Goal: Task Accomplishment & Management: Manage account settings

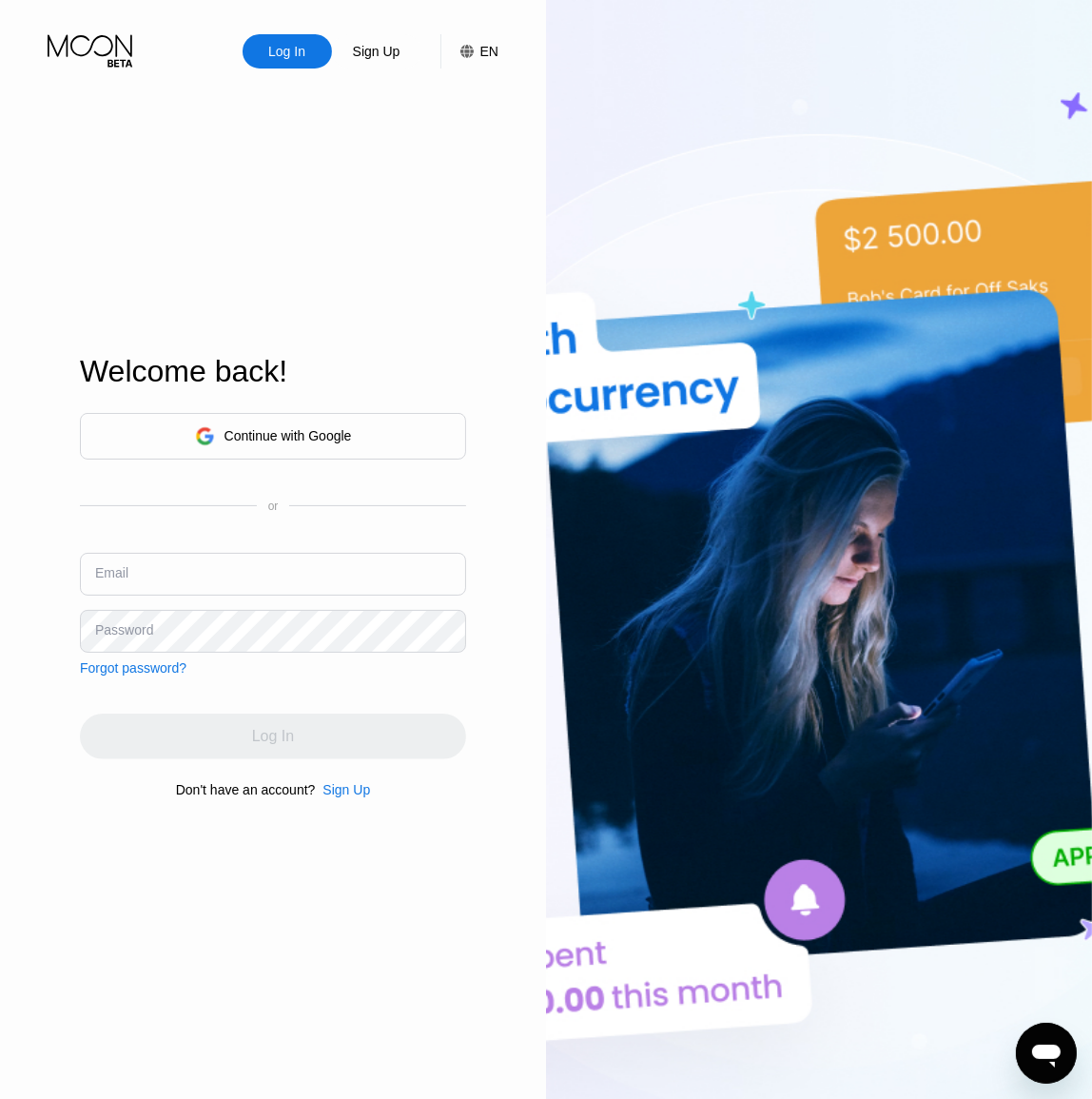
click at [250, 562] on input "text" at bounding box center [273, 574] width 386 height 43
paste input "[EMAIL_ADDRESS][DOMAIN_NAME]"
type input "[EMAIL_ADDRESS][DOMAIN_NAME]"
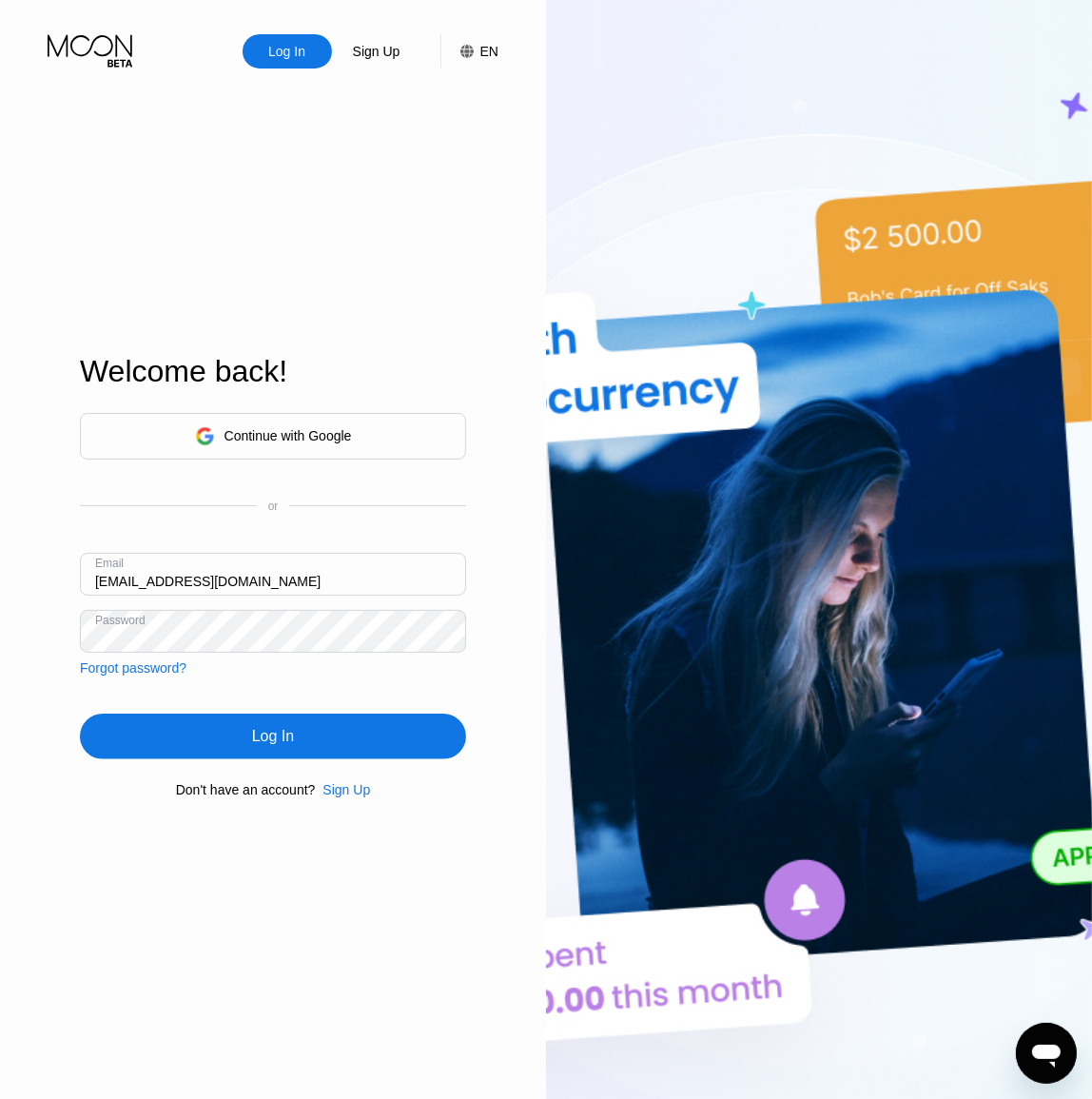
click at [292, 746] on div "Log In" at bounding box center [273, 737] width 42 height 19
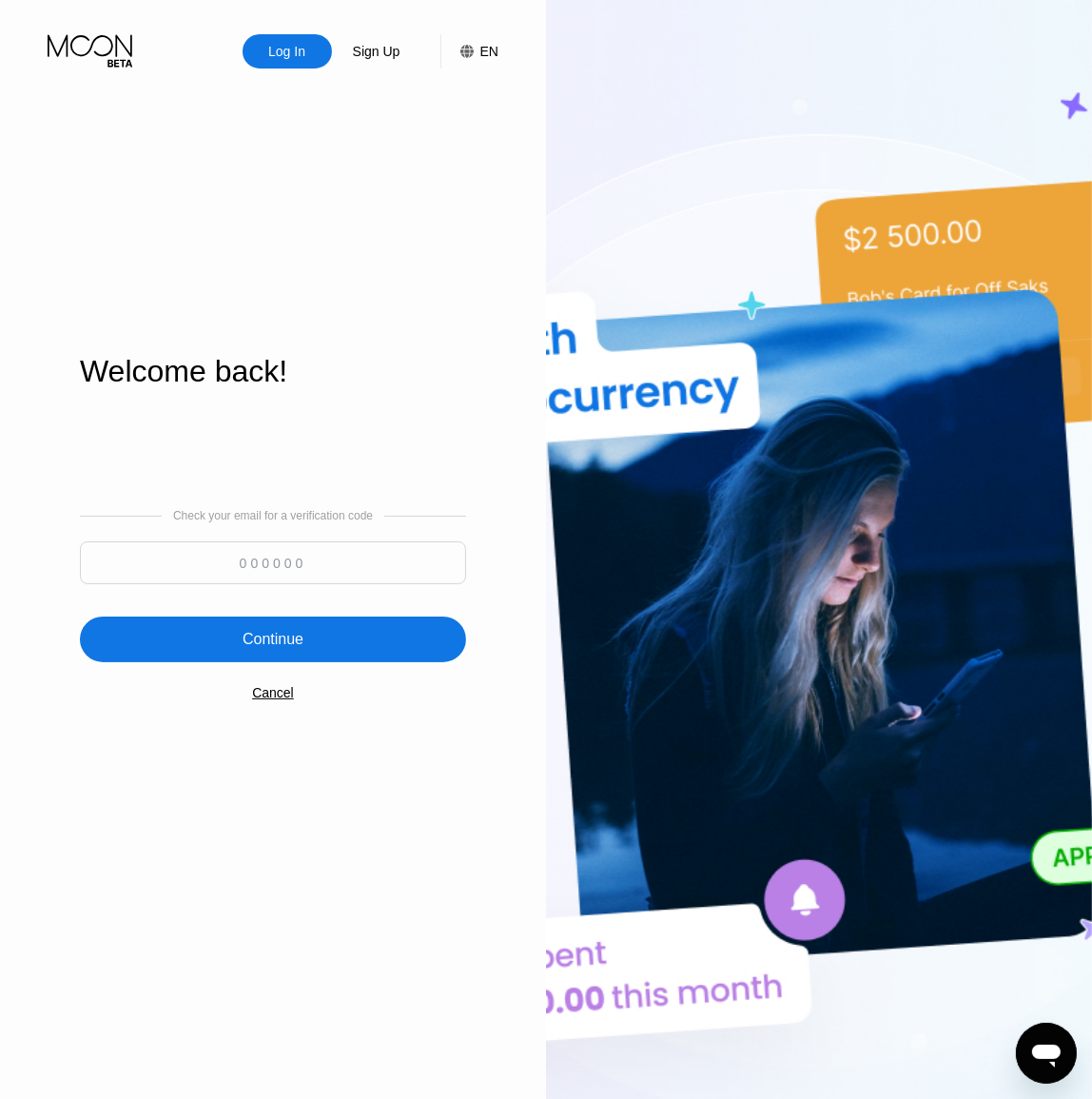
click at [354, 572] on input at bounding box center [273, 562] width 386 height 43
paste input "880566"
type input "880566"
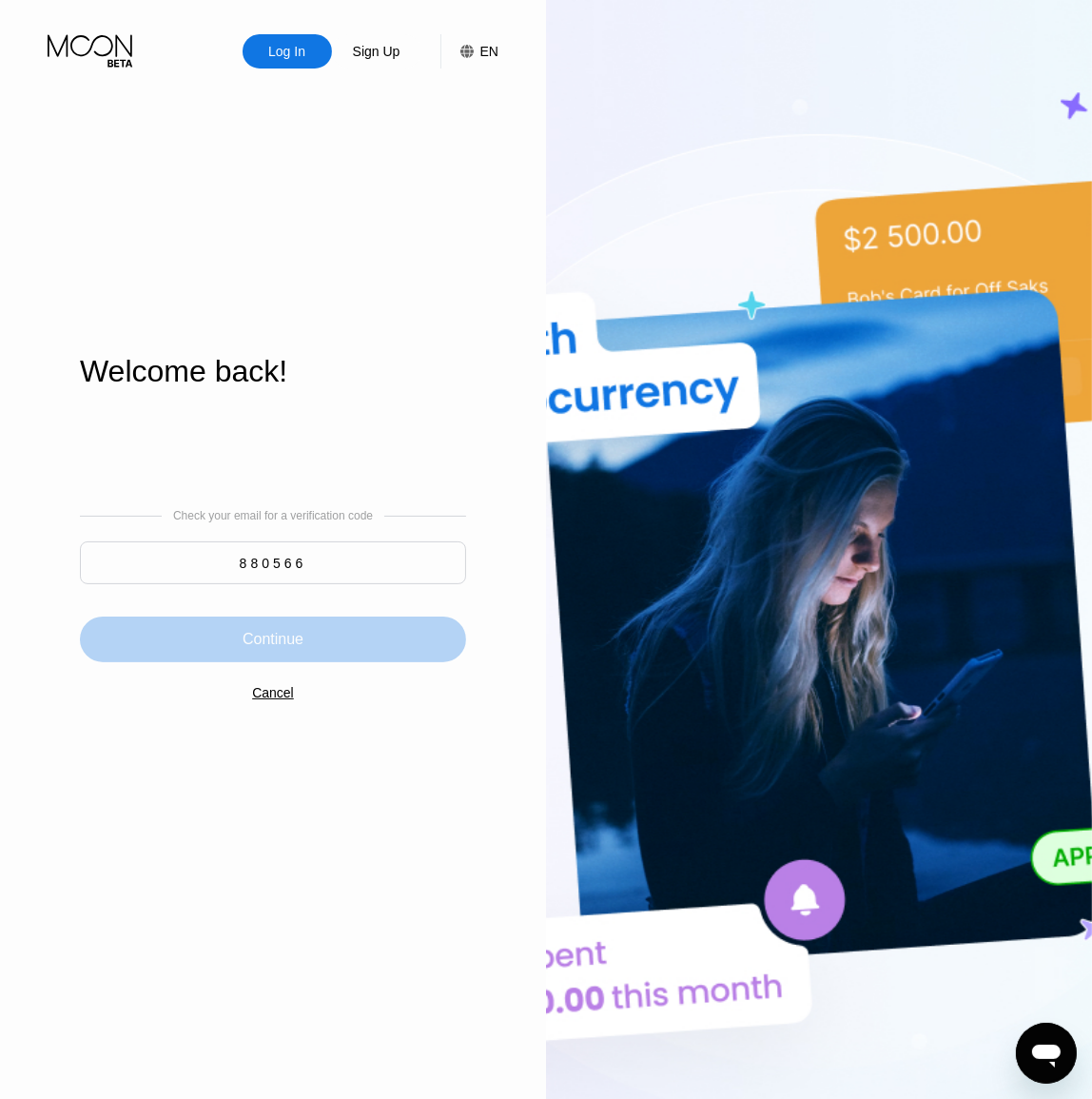
click at [297, 641] on div "Continue" at bounding box center [273, 640] width 61 height 19
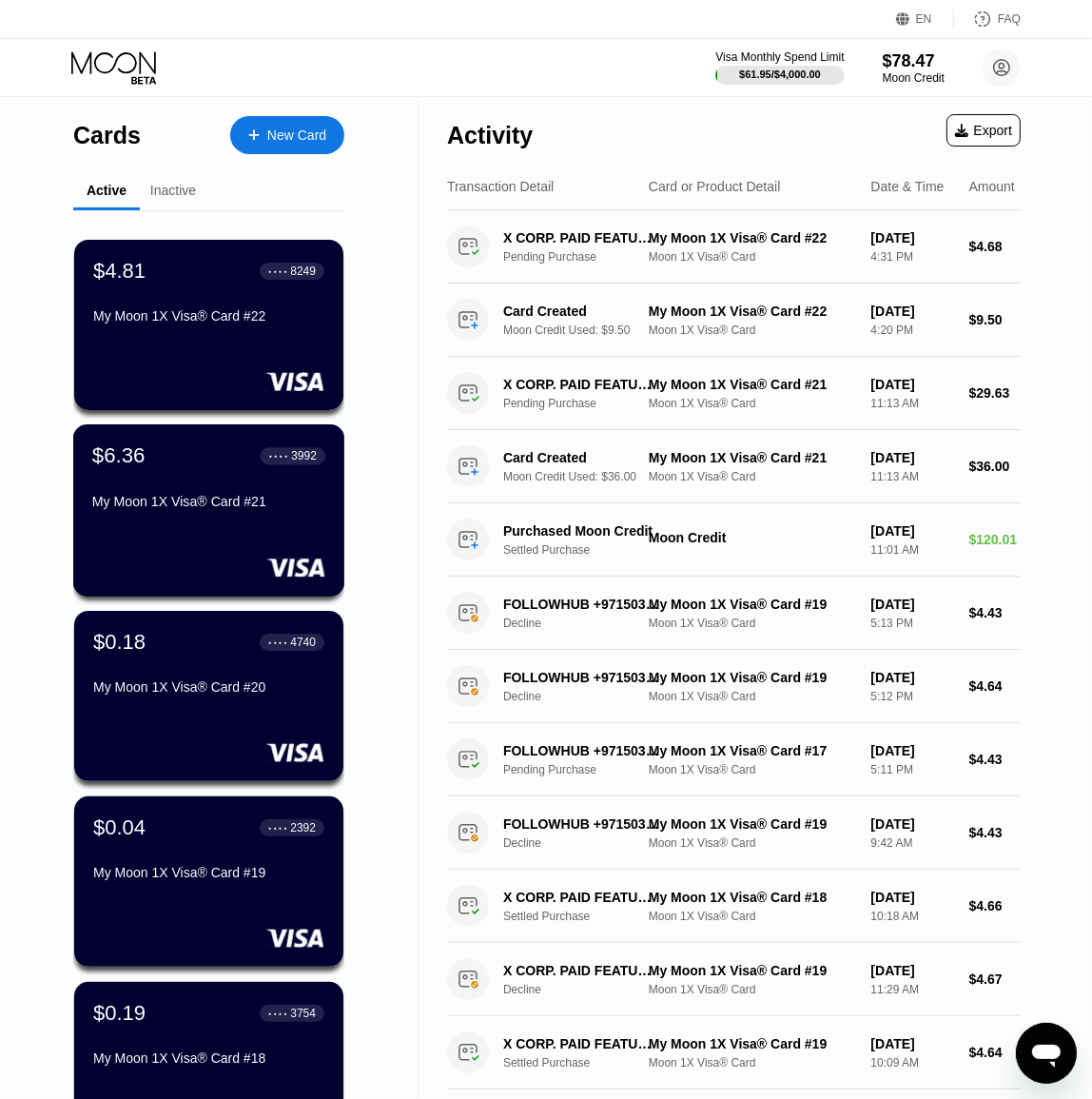
click at [196, 499] on div "My Moon 1X Visa® Card #21" at bounding box center [209, 501] width 233 height 15
click at [243, 323] on div "My Moon 1X Visa® Card #22" at bounding box center [209, 315] width 233 height 15
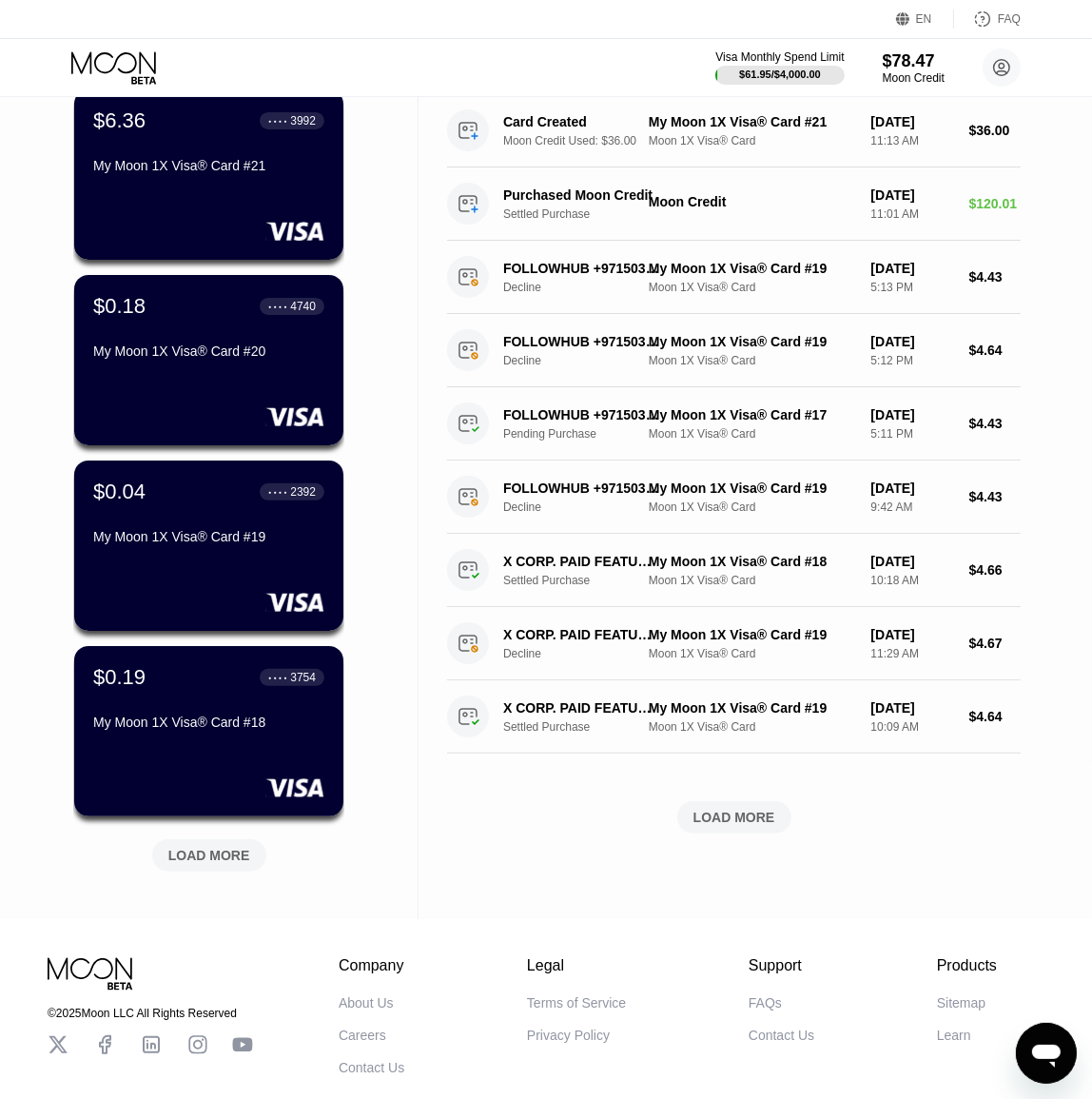
scroll to position [432, 0]
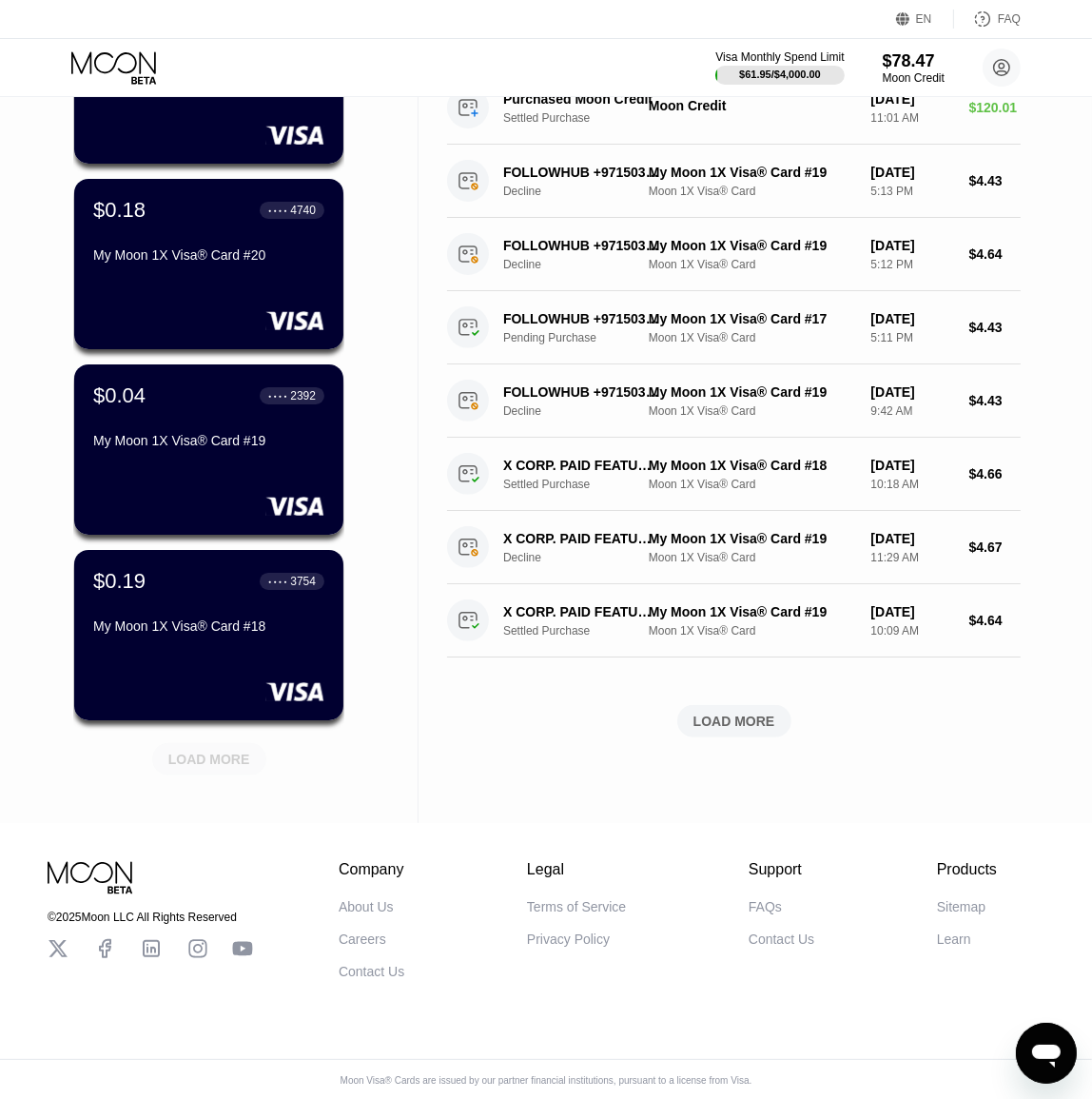
click at [225, 753] on div "LOAD MORE" at bounding box center [210, 760] width 82 height 17
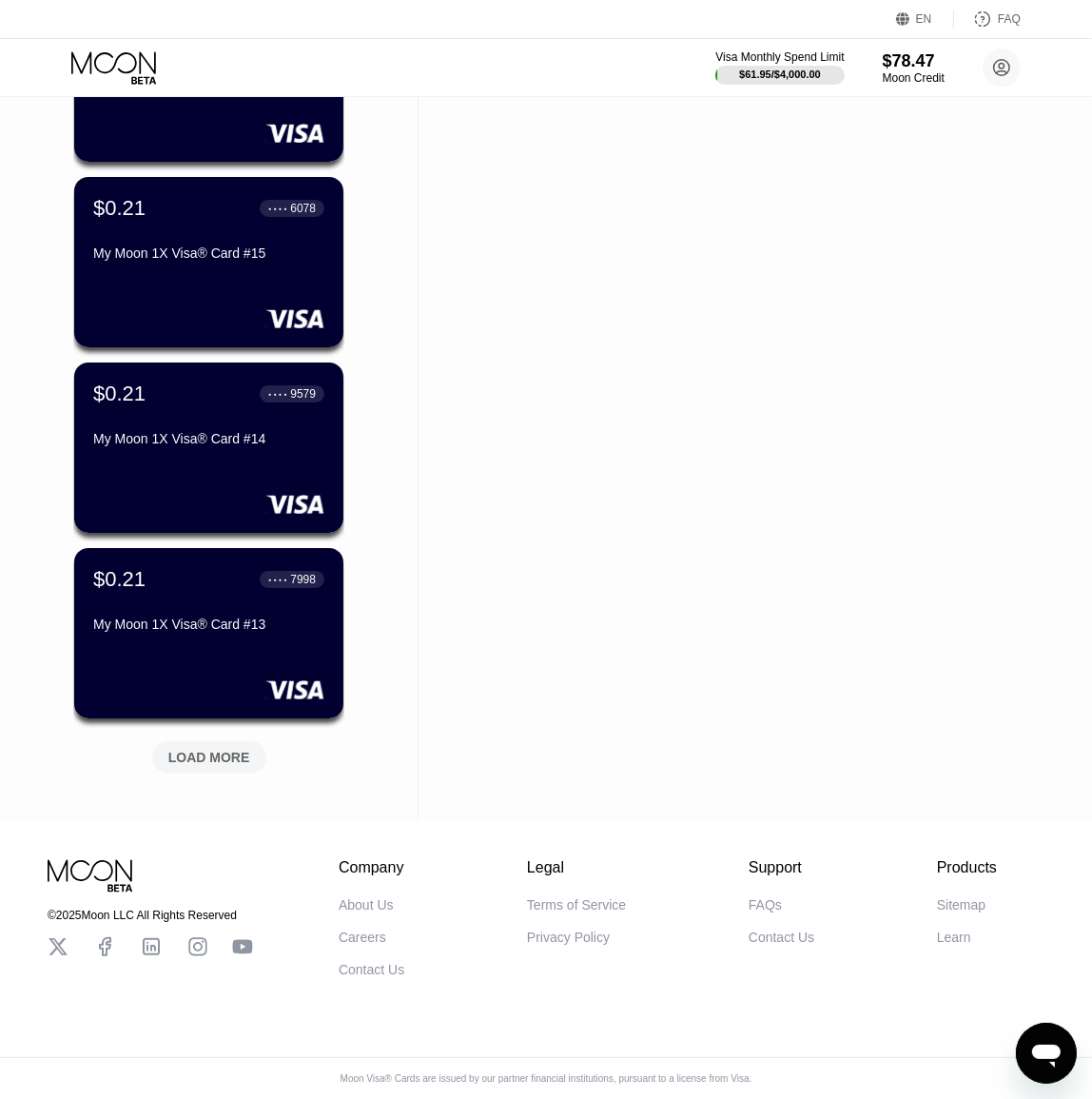
scroll to position [1379, 0]
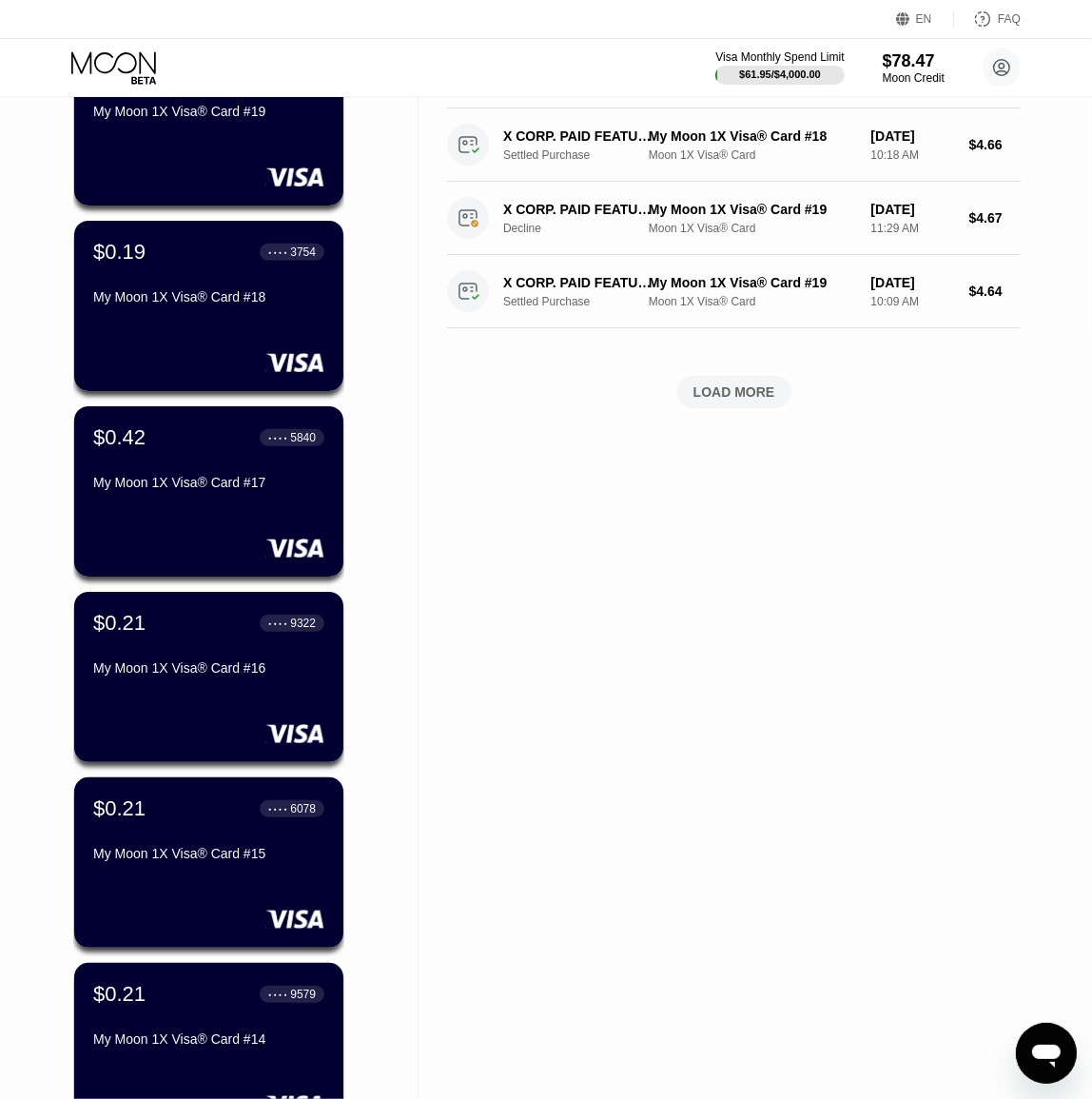
drag, startPoint x: 377, startPoint y: 469, endPoint x: 380, endPoint y: 384, distance: 85.1
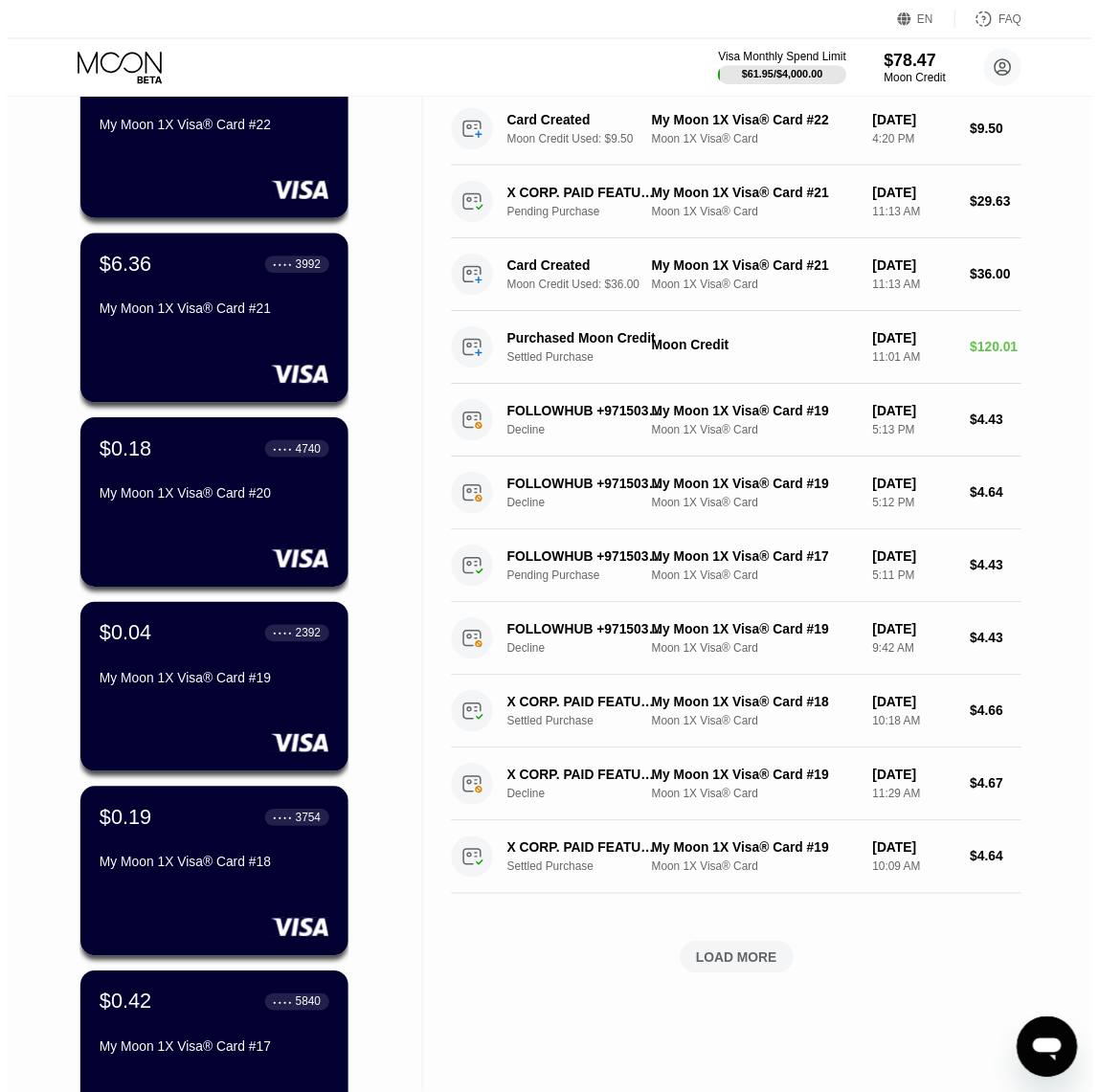
scroll to position [0, 0]
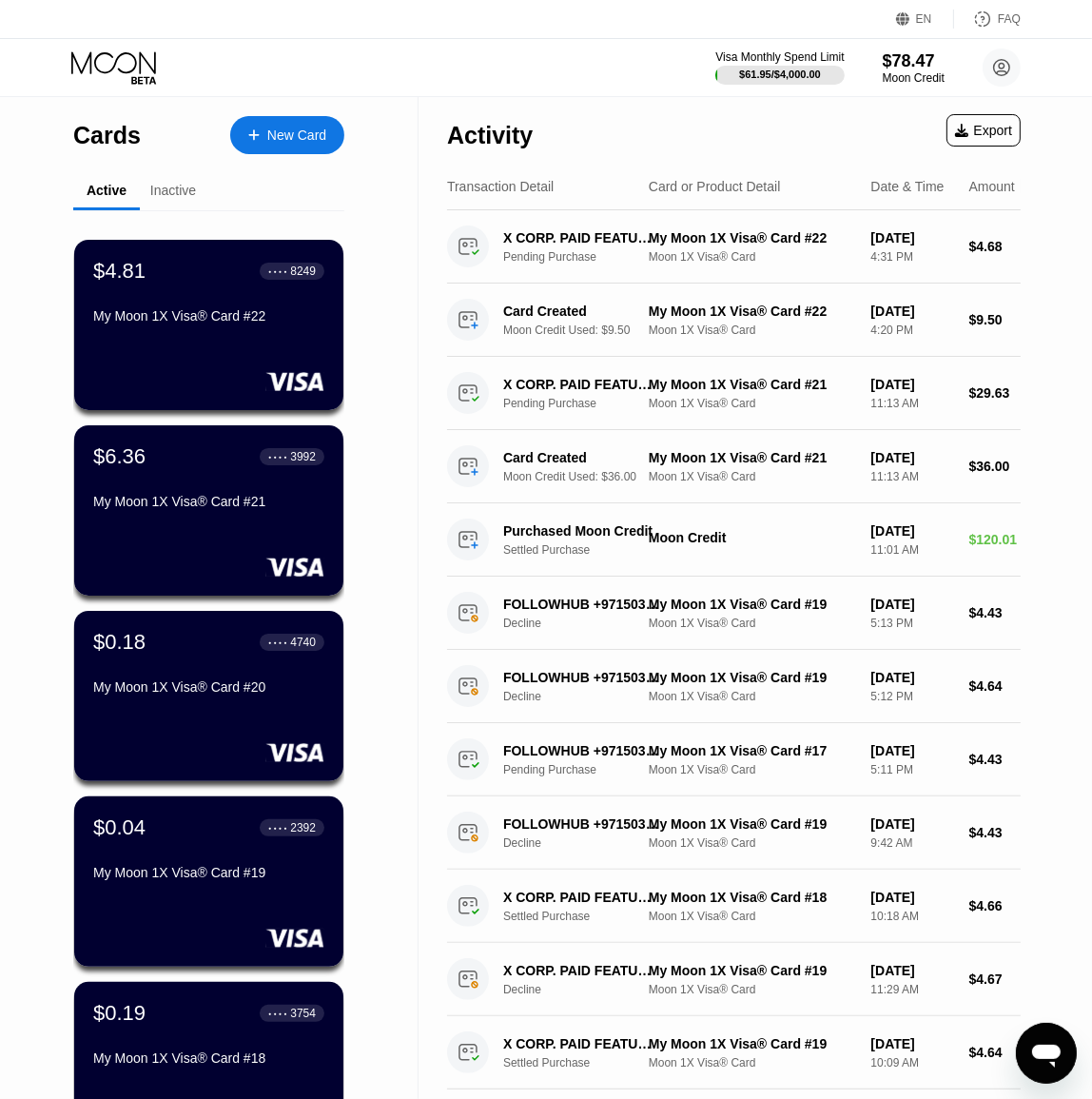
drag, startPoint x: 394, startPoint y: 375, endPoint x: 408, endPoint y: 236, distance: 139.7
click at [329, 134] on div "New Card" at bounding box center [288, 135] width 114 height 38
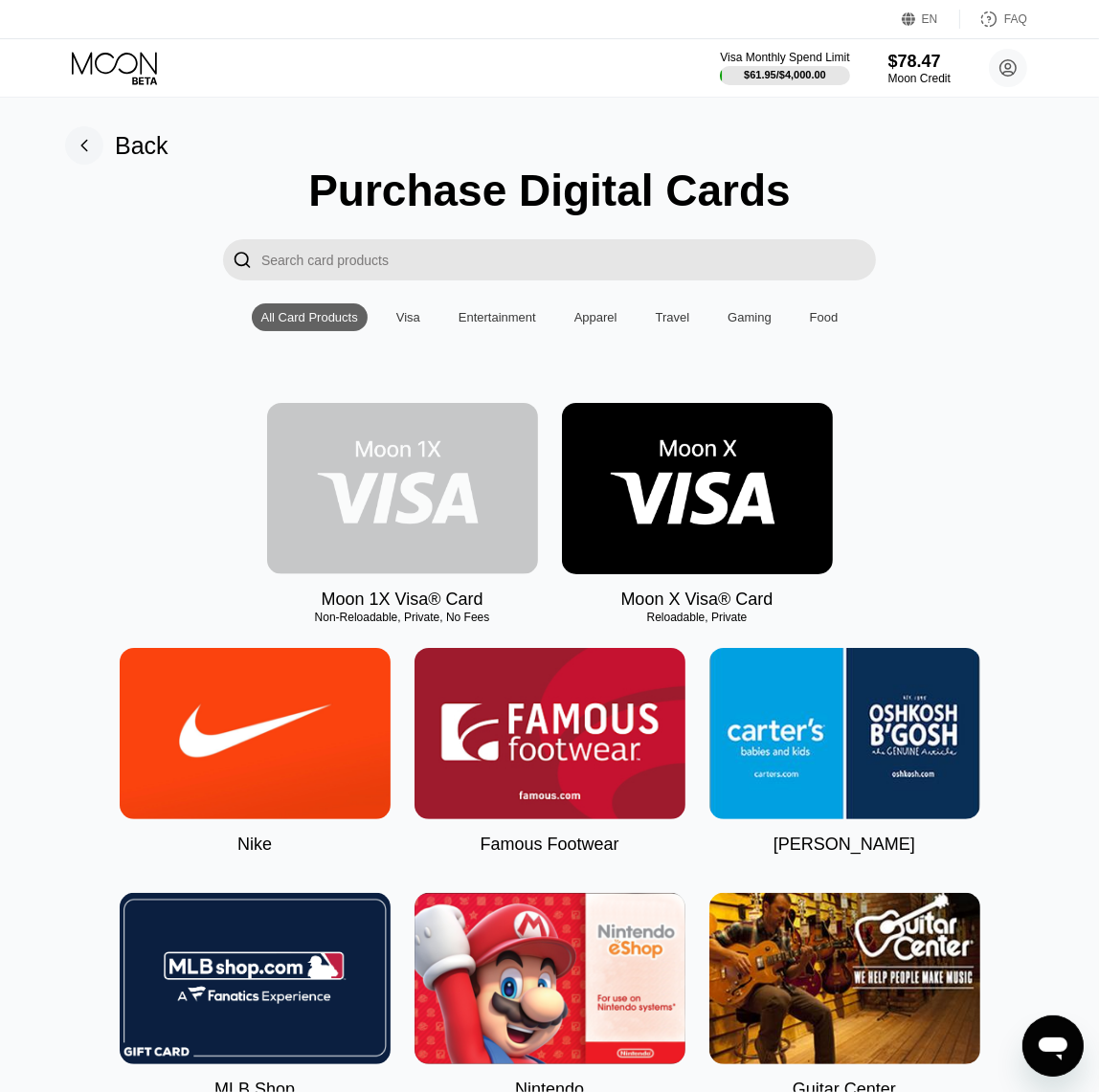
click at [446, 523] on img at bounding box center [403, 488] width 271 height 172
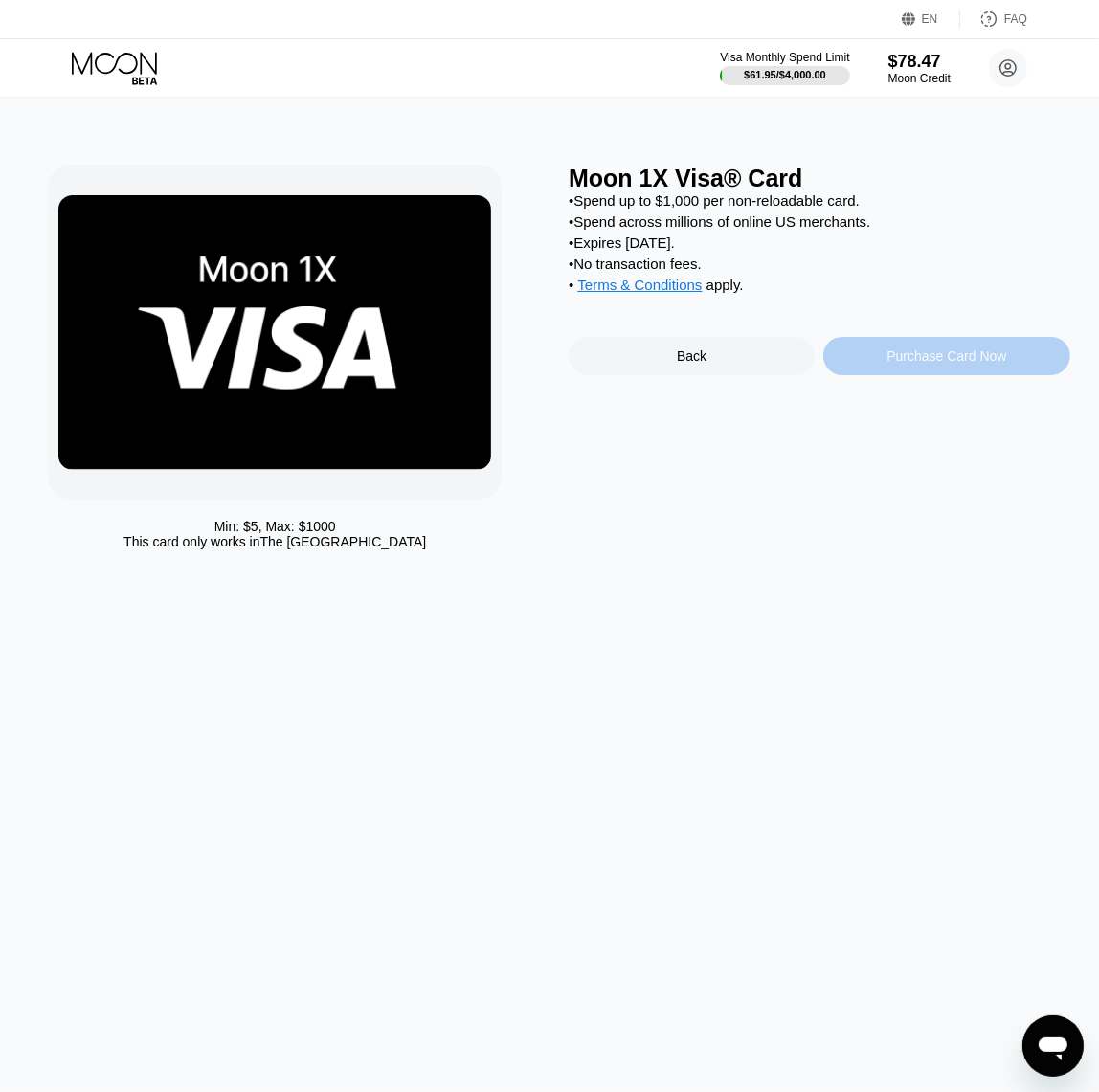
click at [931, 363] on div "Purchase Card Now" at bounding box center [946, 356] width 120 height 15
